Goal: Information Seeking & Learning: Learn about a topic

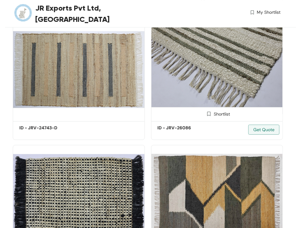
scroll to position [3611, 0]
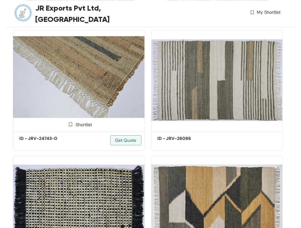
click at [80, 105] on img at bounding box center [79, 80] width 132 height 100
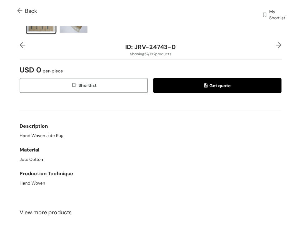
scroll to position [250, 0]
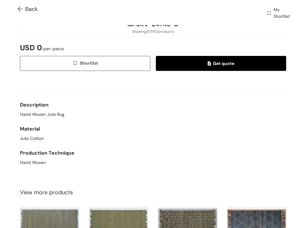
click at [20, 10] on img at bounding box center [21, 9] width 8 height 7
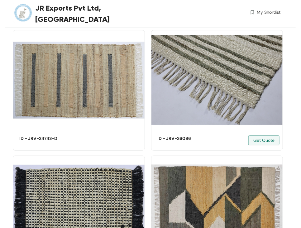
scroll to position [629, 0]
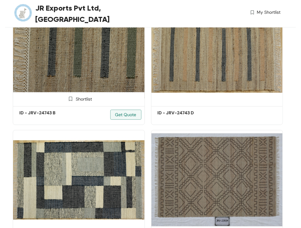
click at [82, 75] on img at bounding box center [79, 54] width 132 height 100
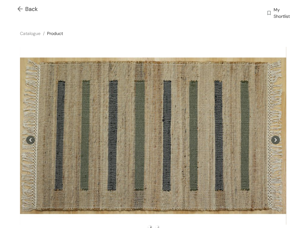
click at [20, 10] on img at bounding box center [21, 9] width 8 height 7
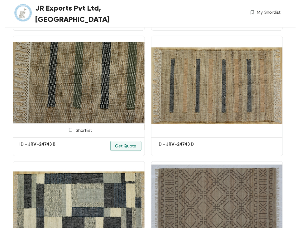
scroll to position [1006, 0]
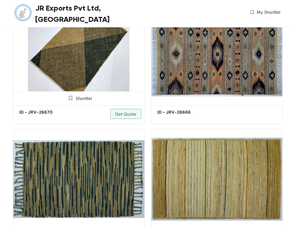
click at [75, 70] on img at bounding box center [79, 54] width 132 height 100
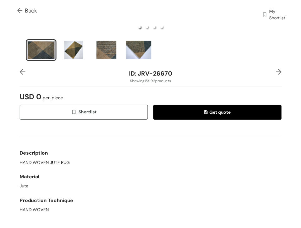
scroll to position [218, 0]
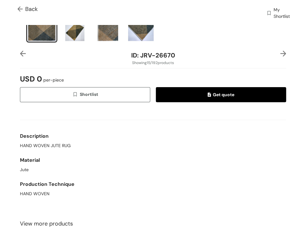
click at [20, 7] on img at bounding box center [21, 9] width 8 height 7
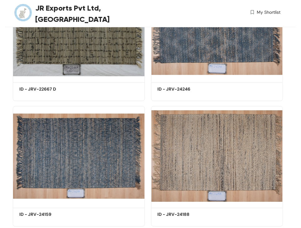
scroll to position [880, 0]
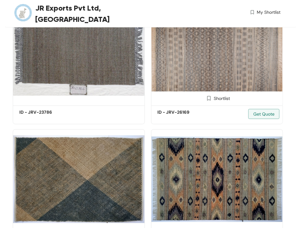
click at [211, 78] on img at bounding box center [217, 54] width 132 height 100
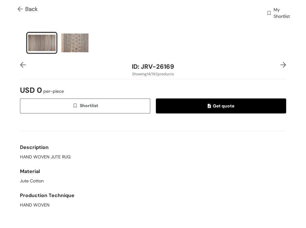
scroll to position [218, 0]
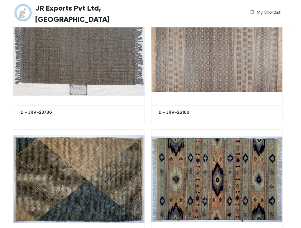
scroll to position [1508, 0]
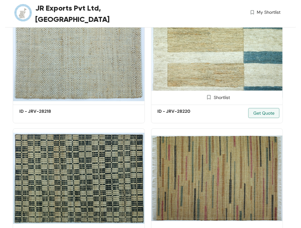
click at [223, 73] on img at bounding box center [217, 53] width 132 height 100
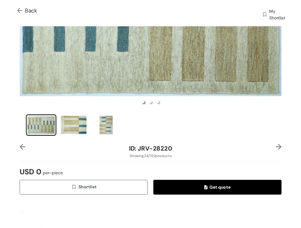
scroll to position [31, 0]
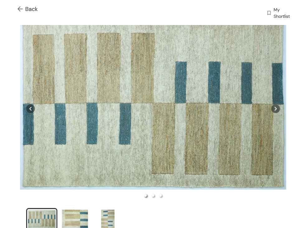
click at [27, 8] on span "Back" at bounding box center [27, 9] width 20 height 8
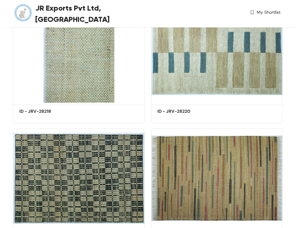
scroll to position [1382, 0]
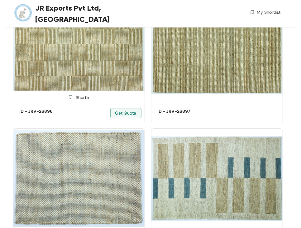
click at [79, 73] on img at bounding box center [79, 53] width 132 height 100
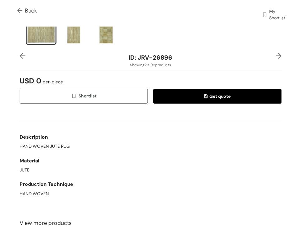
scroll to position [218, 0]
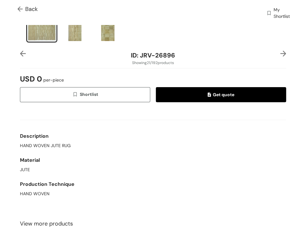
click at [18, 9] on img at bounding box center [21, 9] width 8 height 7
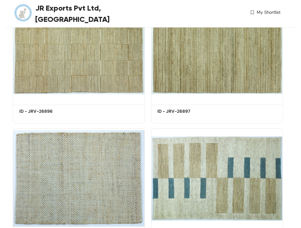
scroll to position [1633, 0]
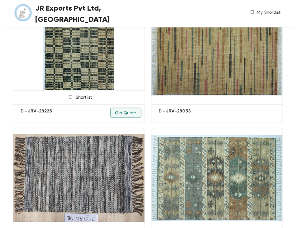
click at [74, 72] on img at bounding box center [79, 53] width 132 height 100
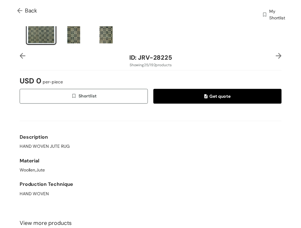
scroll to position [218, 0]
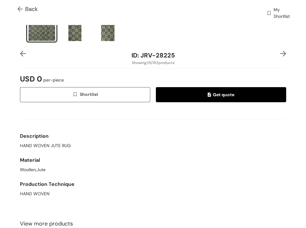
click at [21, 5] on span at bounding box center [21, 8] width 8 height 7
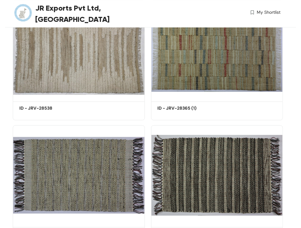
scroll to position [2010, 0]
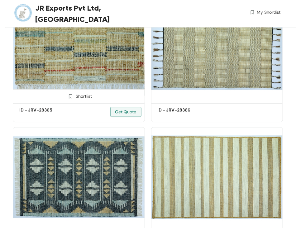
click at [84, 74] on img at bounding box center [79, 52] width 132 height 100
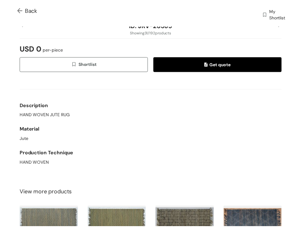
scroll to position [250, 0]
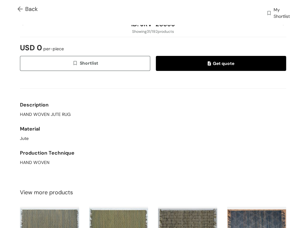
click at [18, 9] on img at bounding box center [21, 9] width 8 height 7
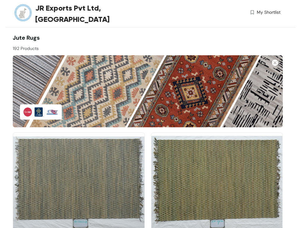
scroll to position [2261, 0]
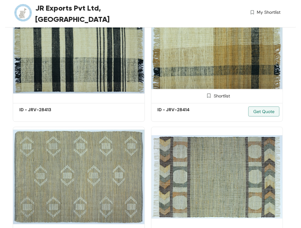
click at [216, 75] on img at bounding box center [217, 51] width 132 height 100
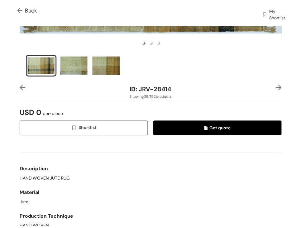
scroll to position [250, 0]
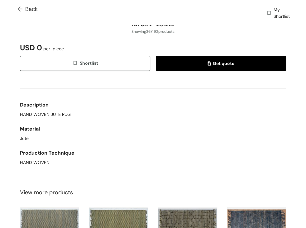
click at [20, 9] on img at bounding box center [21, 9] width 8 height 7
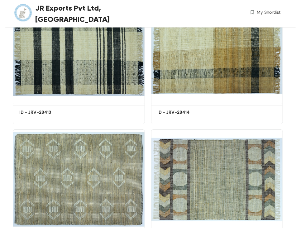
scroll to position [2010, 0]
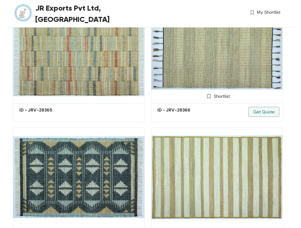
click at [229, 78] on img at bounding box center [217, 52] width 132 height 100
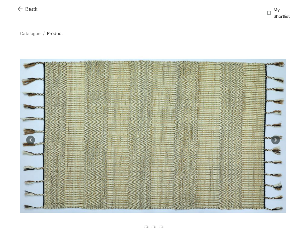
click at [21, 7] on img at bounding box center [21, 9] width 8 height 7
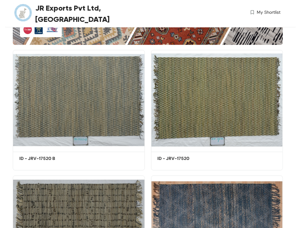
scroll to position [2010, 0]
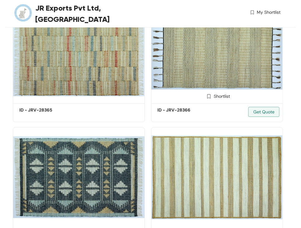
click at [228, 66] on img at bounding box center [217, 52] width 132 height 100
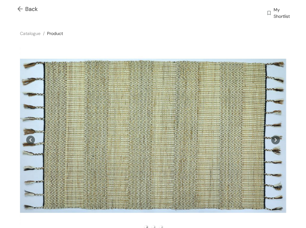
click at [20, 7] on img at bounding box center [21, 9] width 8 height 7
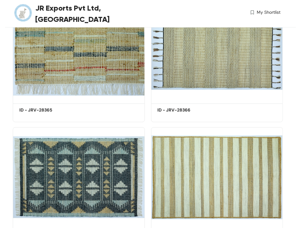
scroll to position [2387, 0]
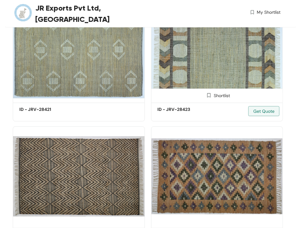
click at [230, 62] on img at bounding box center [217, 51] width 132 height 100
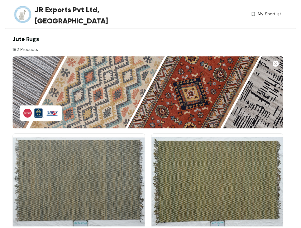
scroll to position [2395, 0]
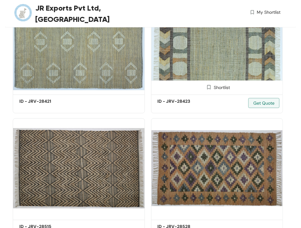
click at [223, 66] on img at bounding box center [217, 43] width 132 height 100
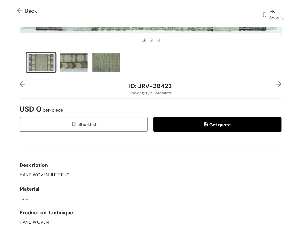
scroll to position [218, 0]
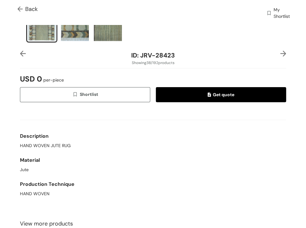
click at [20, 7] on img at bounding box center [21, 9] width 8 height 7
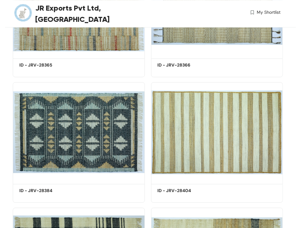
scroll to position [2395, 0]
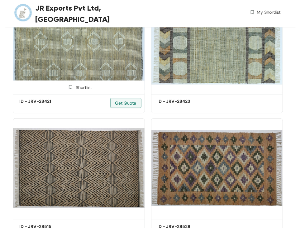
click at [70, 64] on img at bounding box center [79, 43] width 132 height 100
